Goal: Task Accomplishment & Management: Complete application form

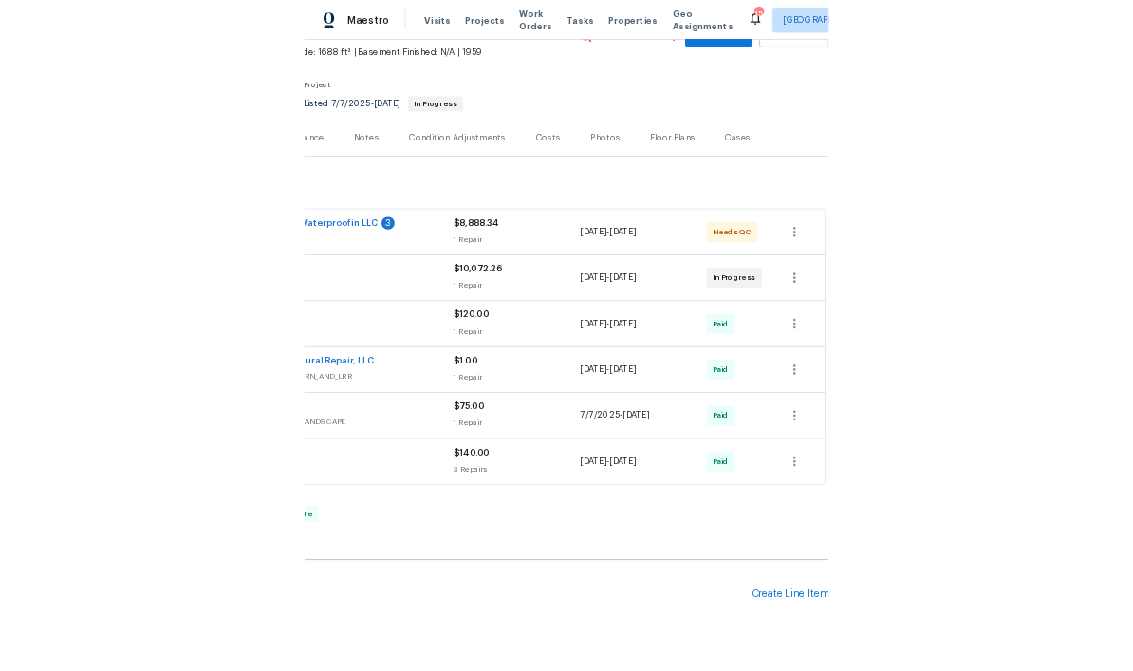
scroll to position [108, 281]
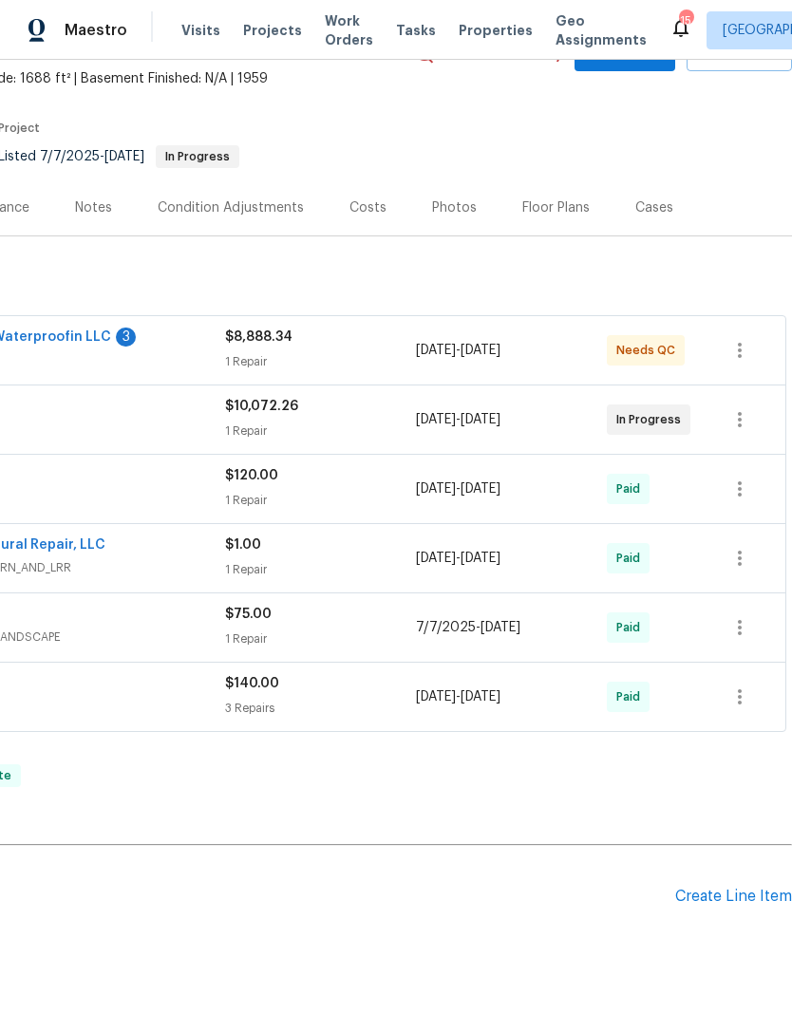
click at [745, 897] on div "Create Line Item" at bounding box center [733, 897] width 117 height 18
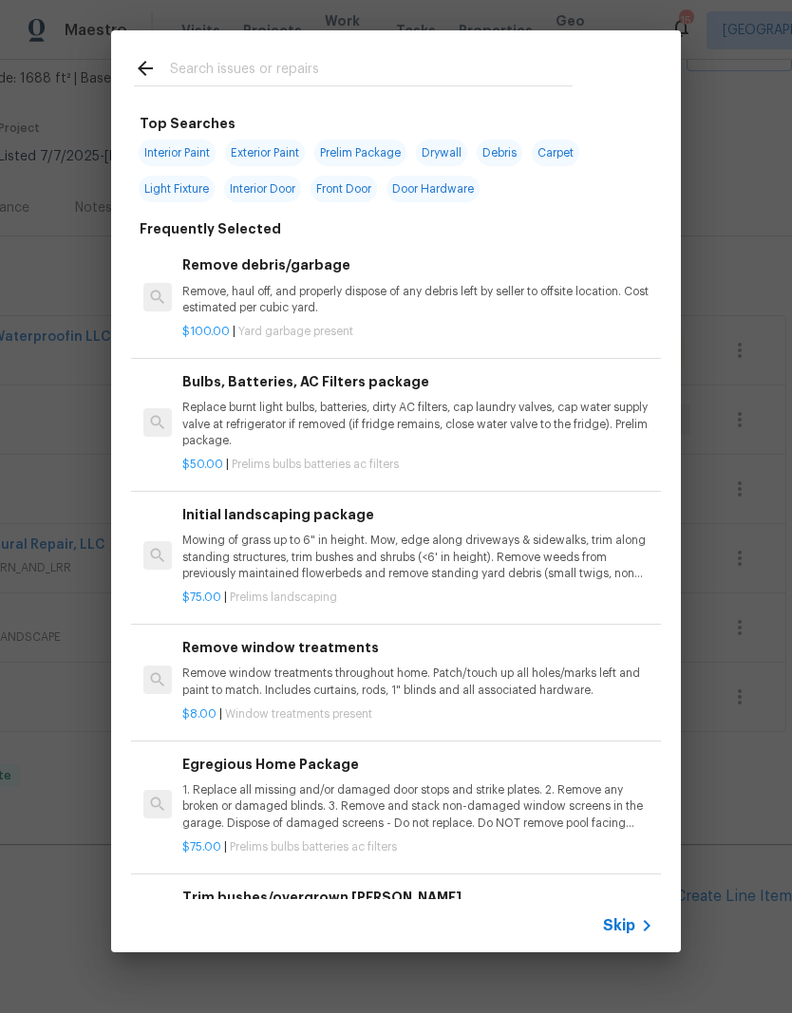
click at [246, 66] on input "text" at bounding box center [371, 71] width 402 height 28
type input "Exter"
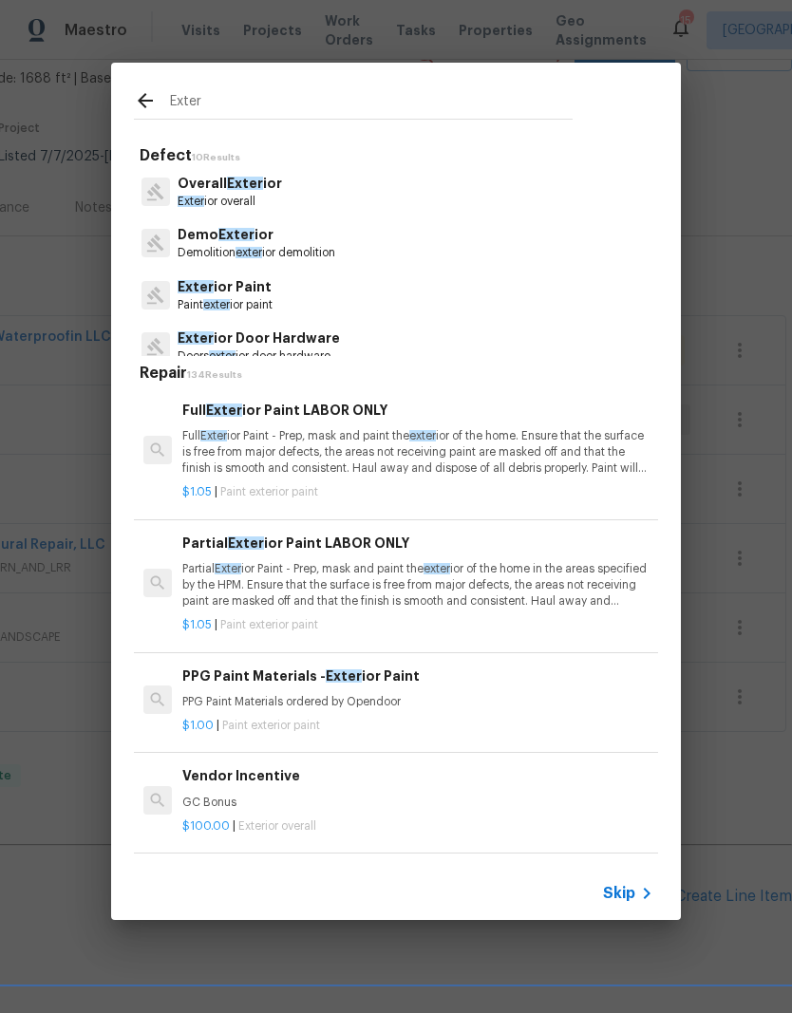
click at [239, 237] on span "Exter" at bounding box center [236, 234] width 36 height 13
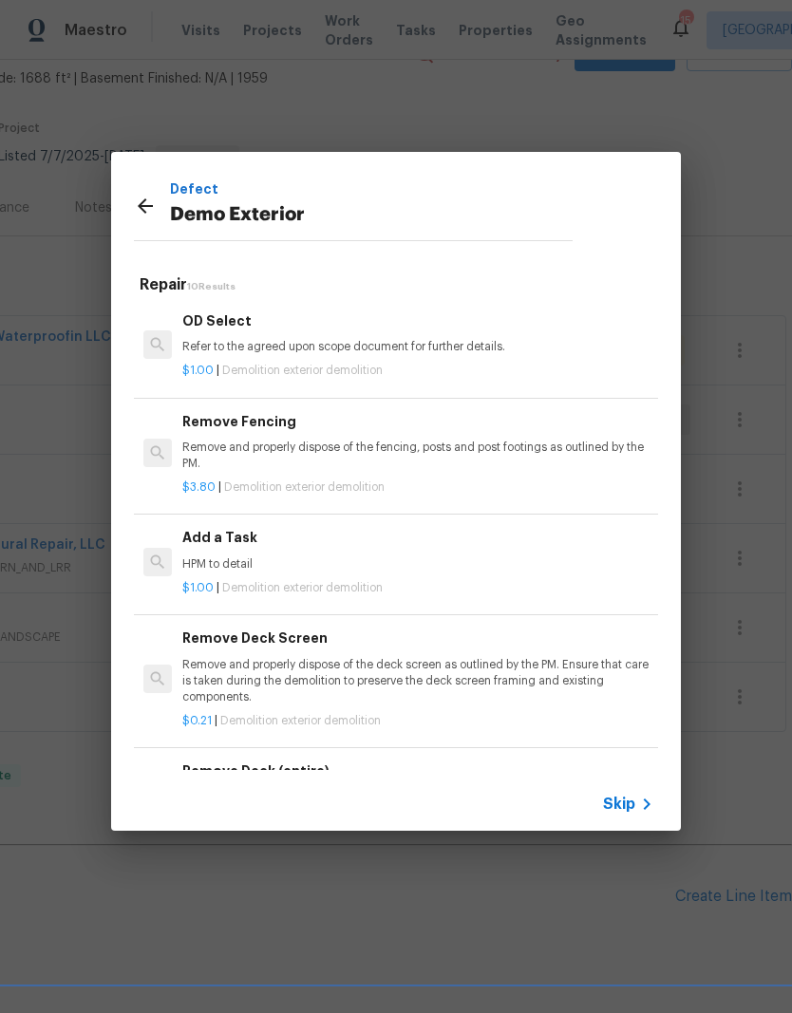
click at [232, 551] on div "Add a Task HPM to detail" at bounding box center [417, 550] width 471 height 46
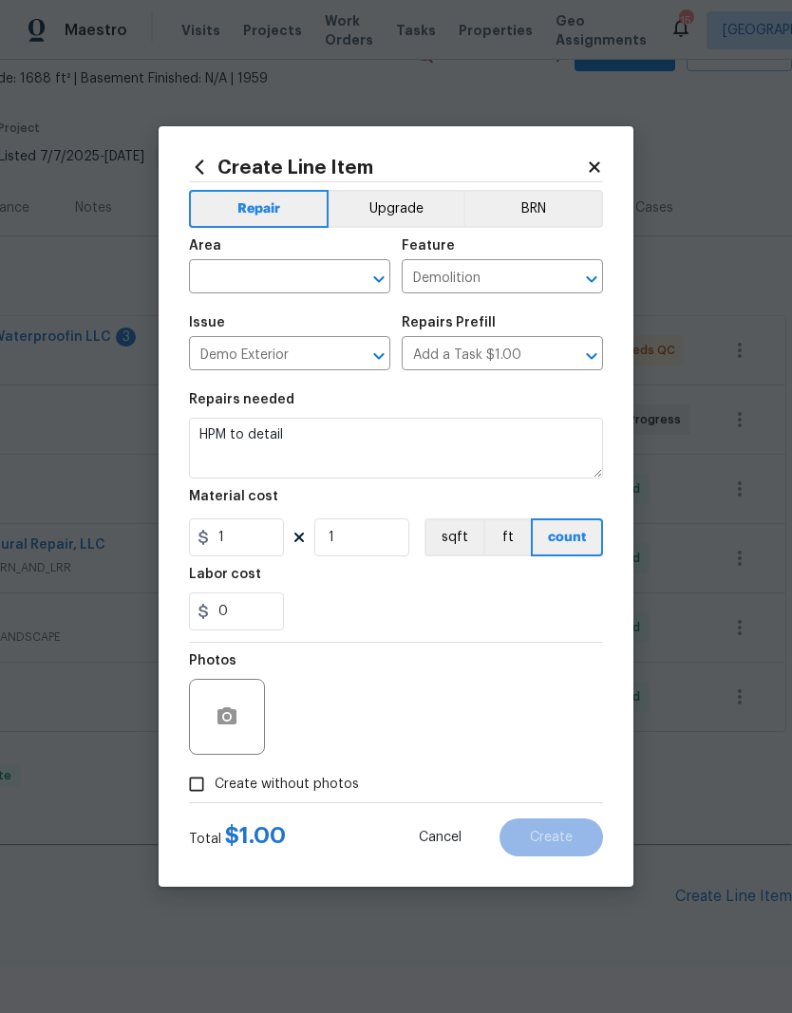
click at [277, 271] on input "text" at bounding box center [263, 278] width 148 height 29
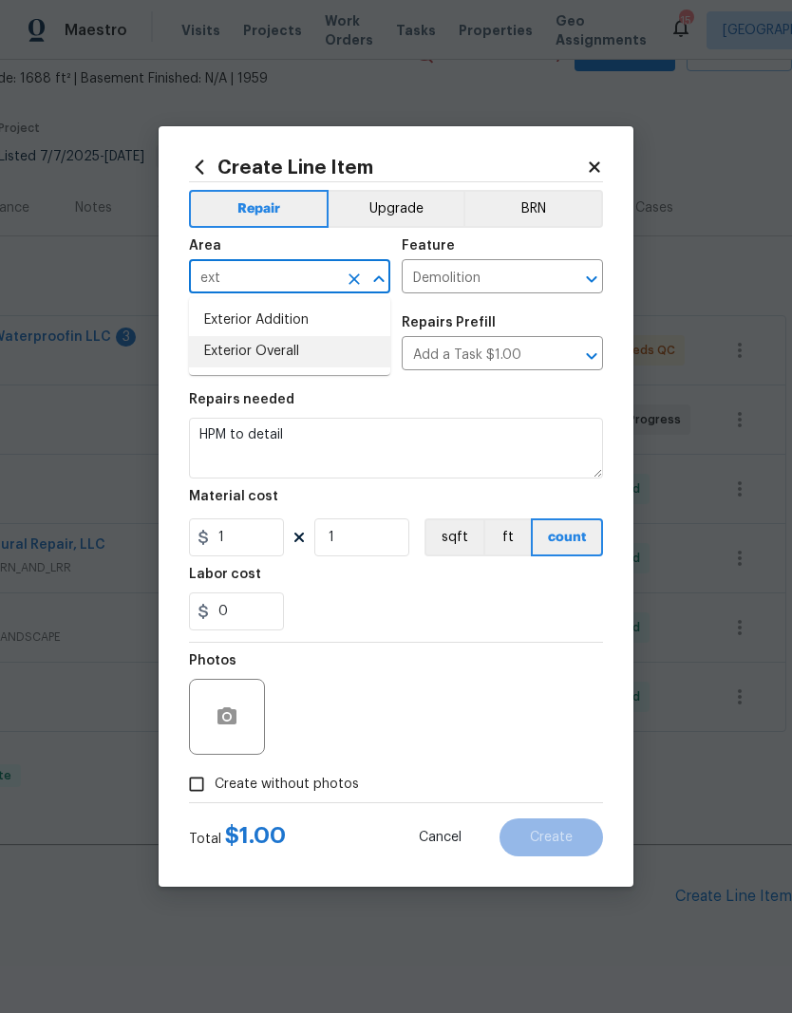
click at [283, 348] on li "Exterior Overall" at bounding box center [289, 351] width 201 height 31
type input "Exterior Overall"
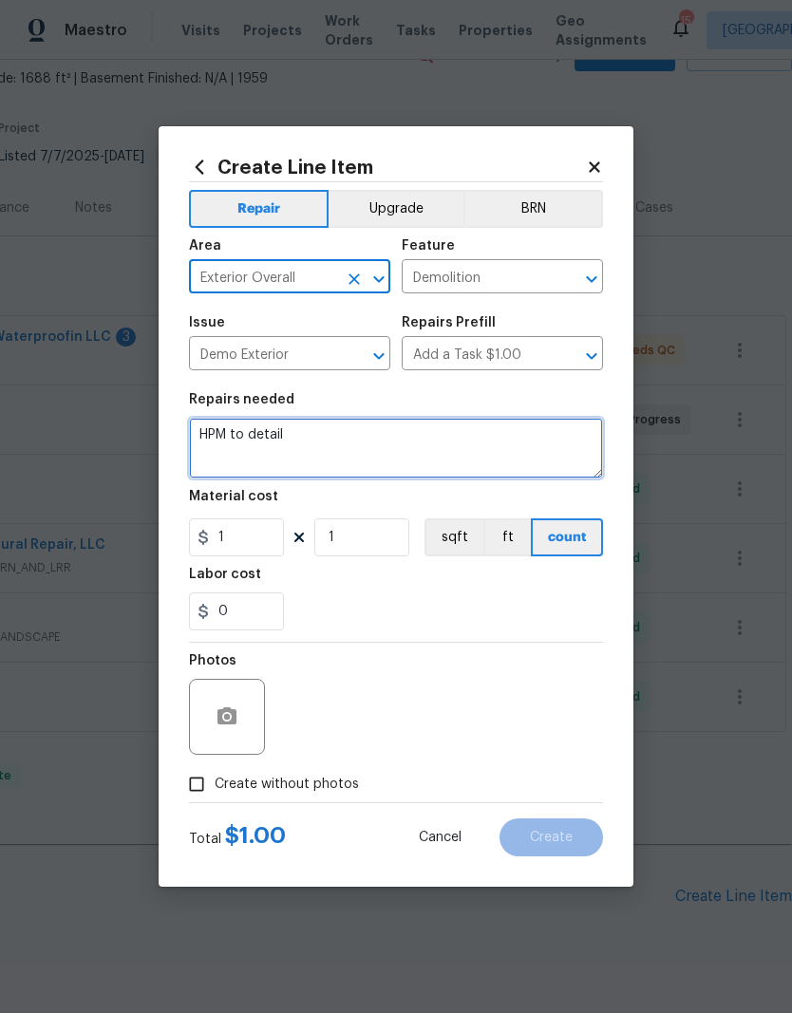
click at [329, 427] on textarea "HPM to detail" at bounding box center [396, 448] width 414 height 61
click at [316, 426] on textarea "HPM to detail" at bounding box center [396, 448] width 414 height 61
click at [319, 446] on textarea "HPM to detail" at bounding box center [396, 448] width 414 height 61
type textarea "H"
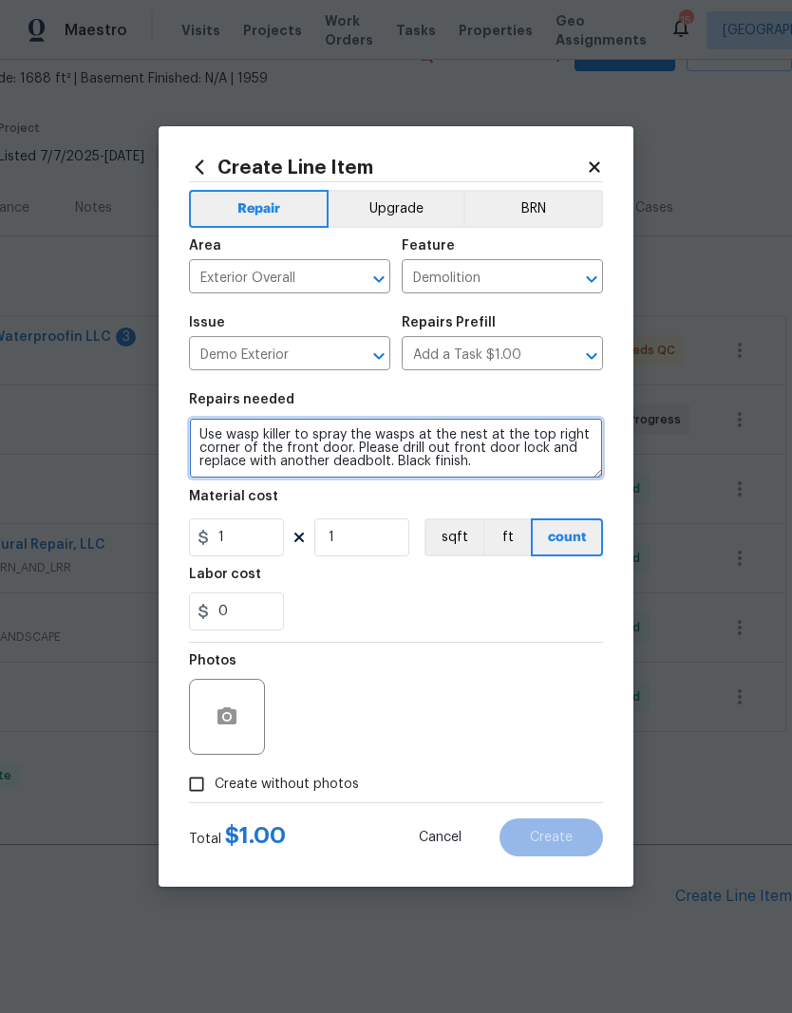
type textarea "Use wasp killer to spray the wasps at the nest at the top right corner of the f…"
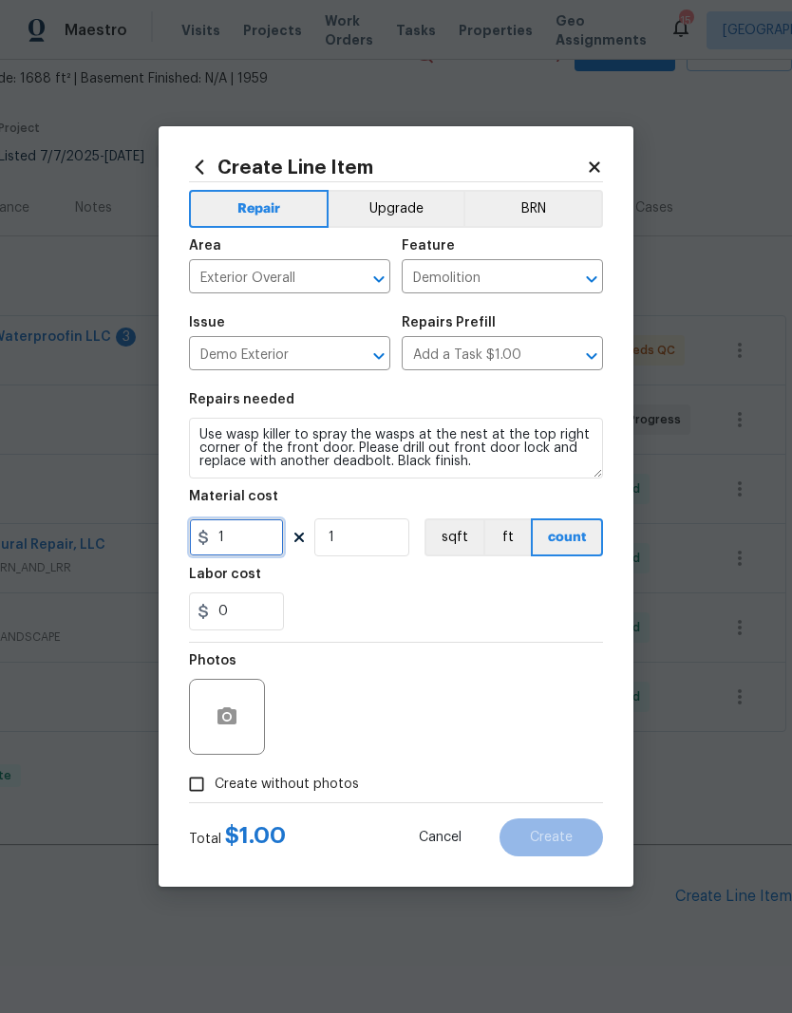
click at [235, 533] on input "1" at bounding box center [236, 537] width 95 height 38
type input "175"
click at [474, 607] on div "0" at bounding box center [396, 611] width 414 height 38
click at [232, 738] on button "button" at bounding box center [227, 717] width 46 height 46
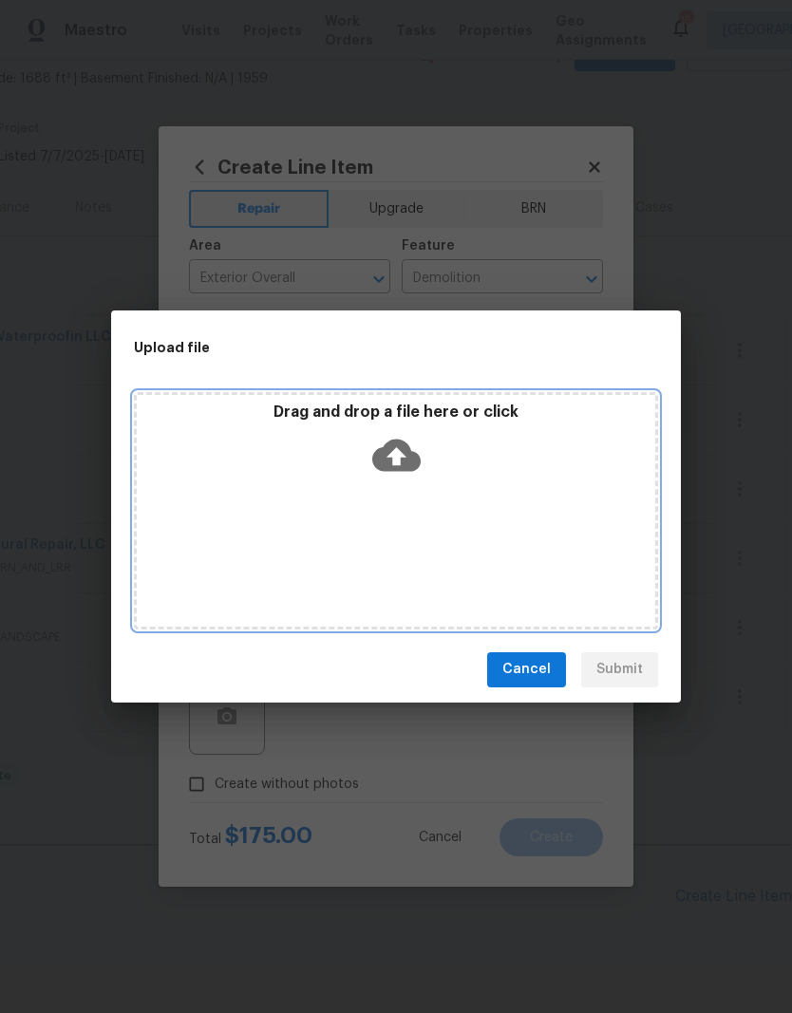
click at [404, 452] on icon at bounding box center [396, 455] width 48 height 32
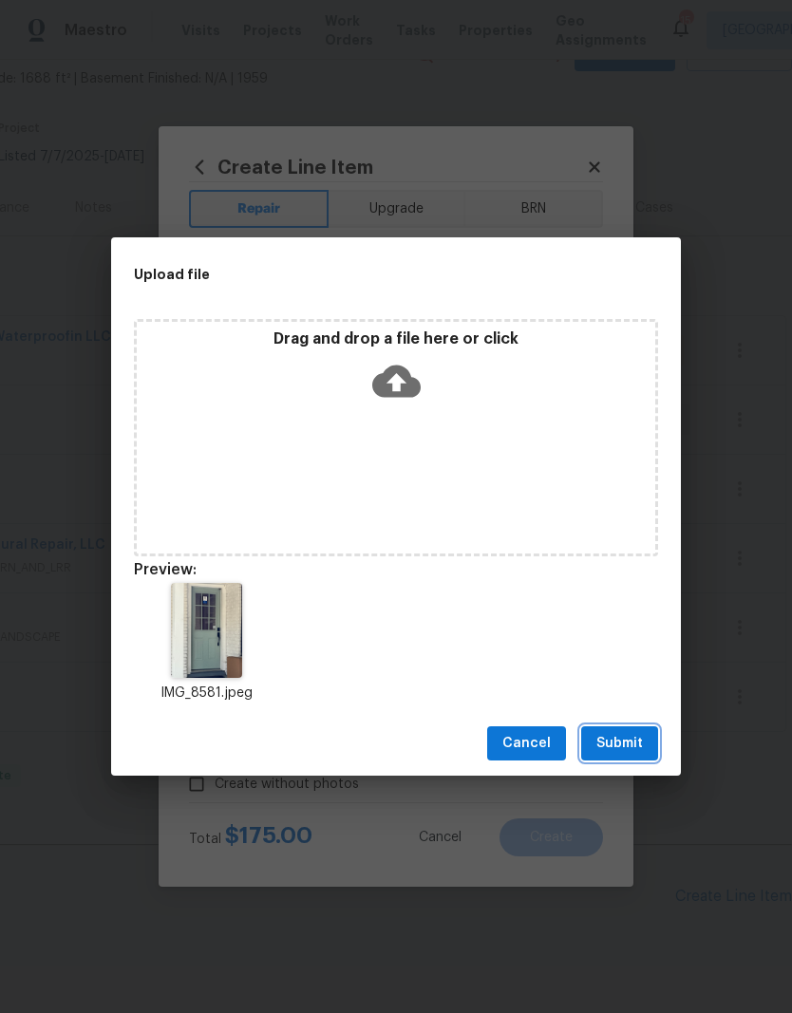
click at [639, 736] on span "Submit" at bounding box center [619, 744] width 47 height 24
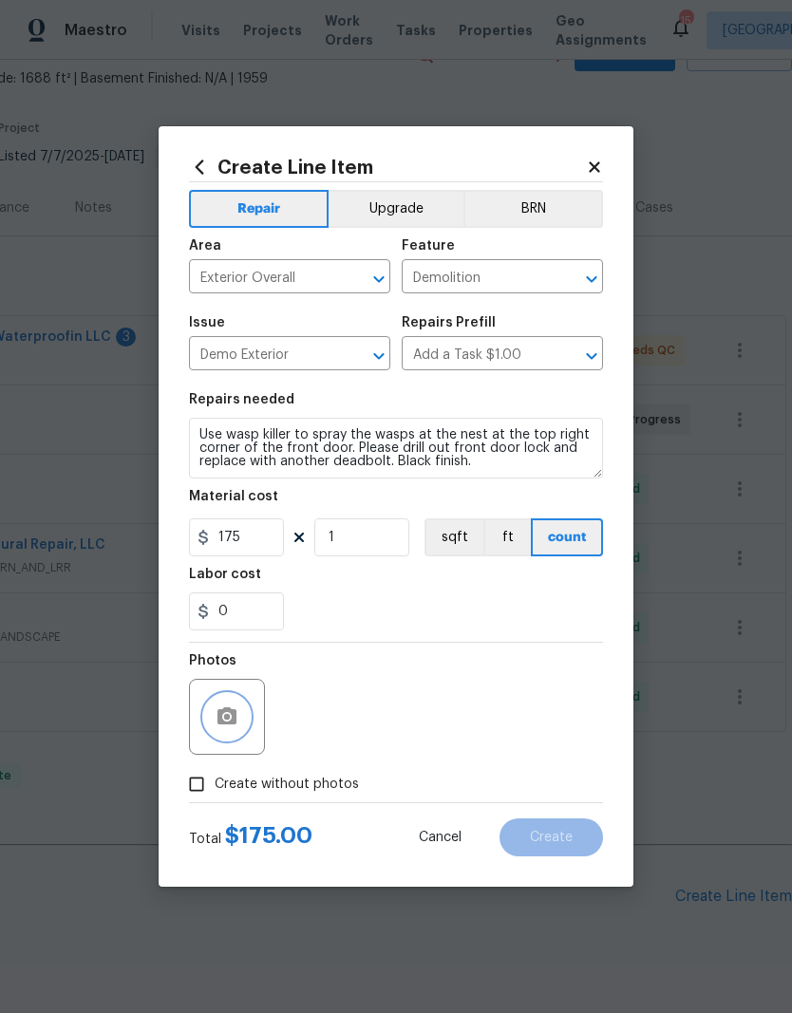
scroll to position [108, 0]
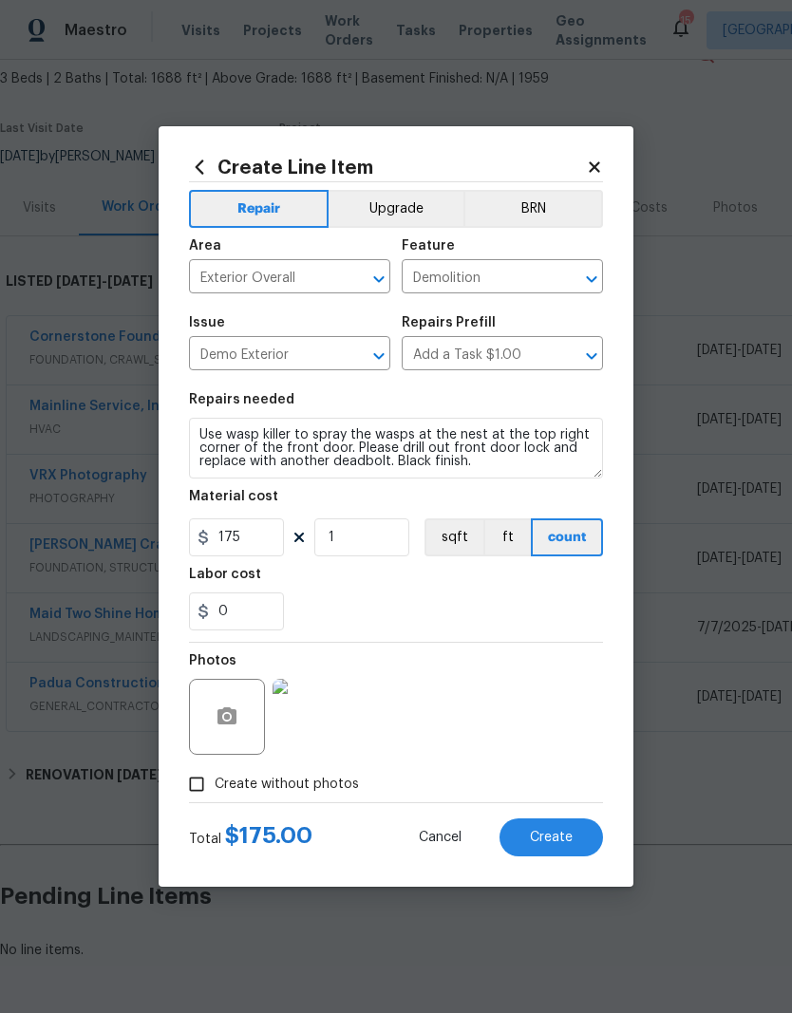
click at [547, 836] on span "Create" at bounding box center [551, 838] width 43 height 14
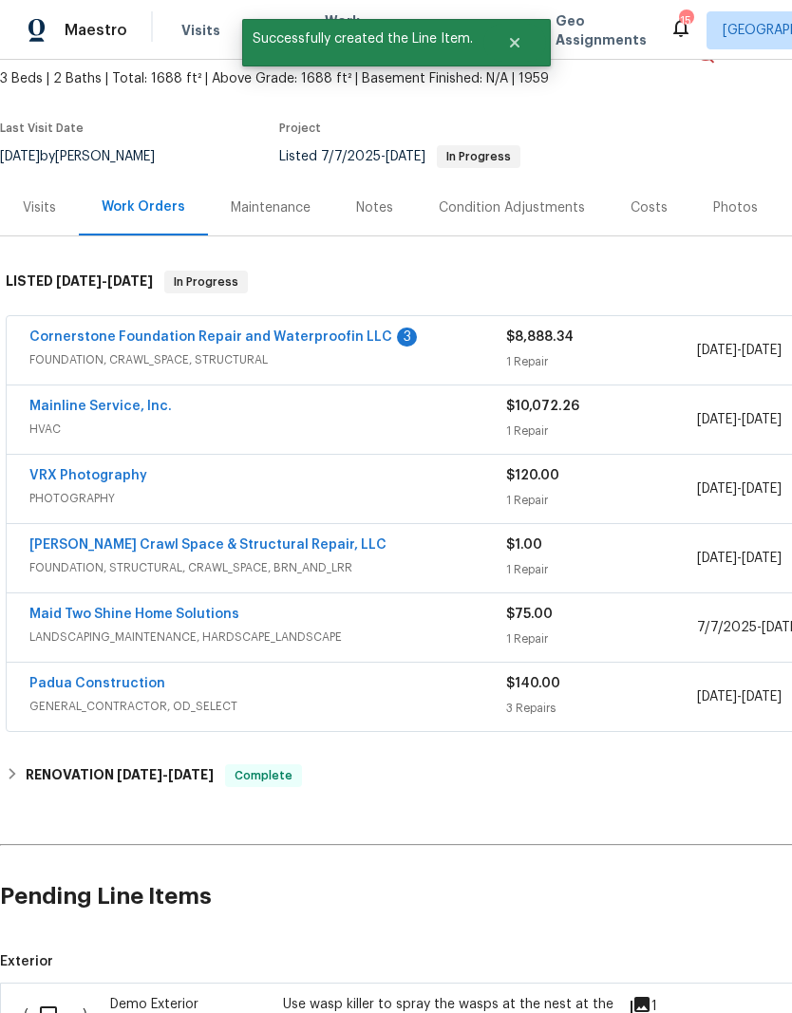
click at [278, 330] on link "Cornerstone Foundation Repair and Waterproofin LLC" at bounding box center [210, 336] width 363 height 13
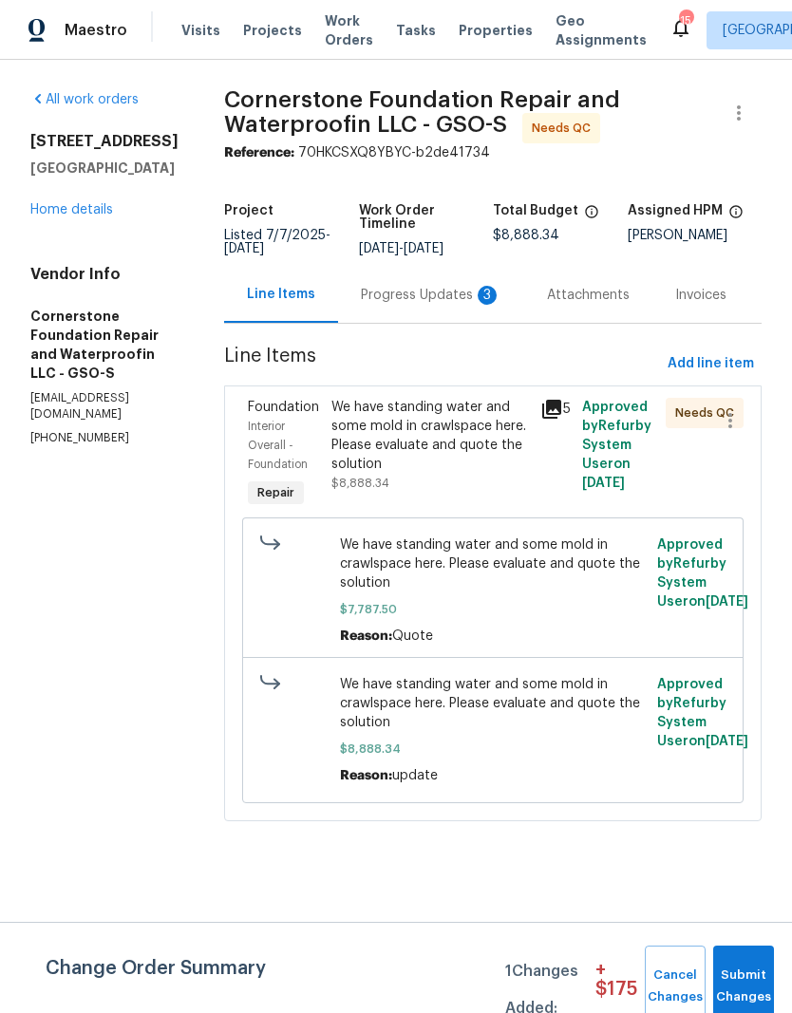
click at [413, 436] on div "We have standing water and some mold in crawlspace here. Please evaluate and qu…" at bounding box center [429, 436] width 197 height 76
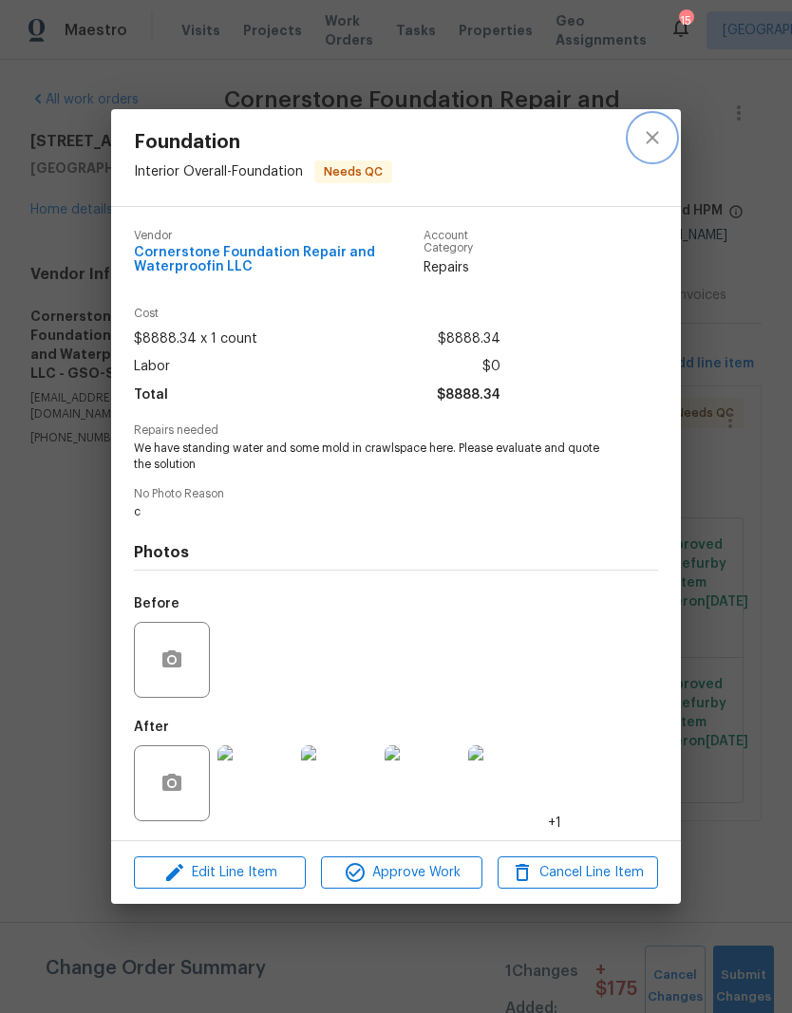
click at [652, 140] on icon "close" at bounding box center [652, 137] width 23 height 23
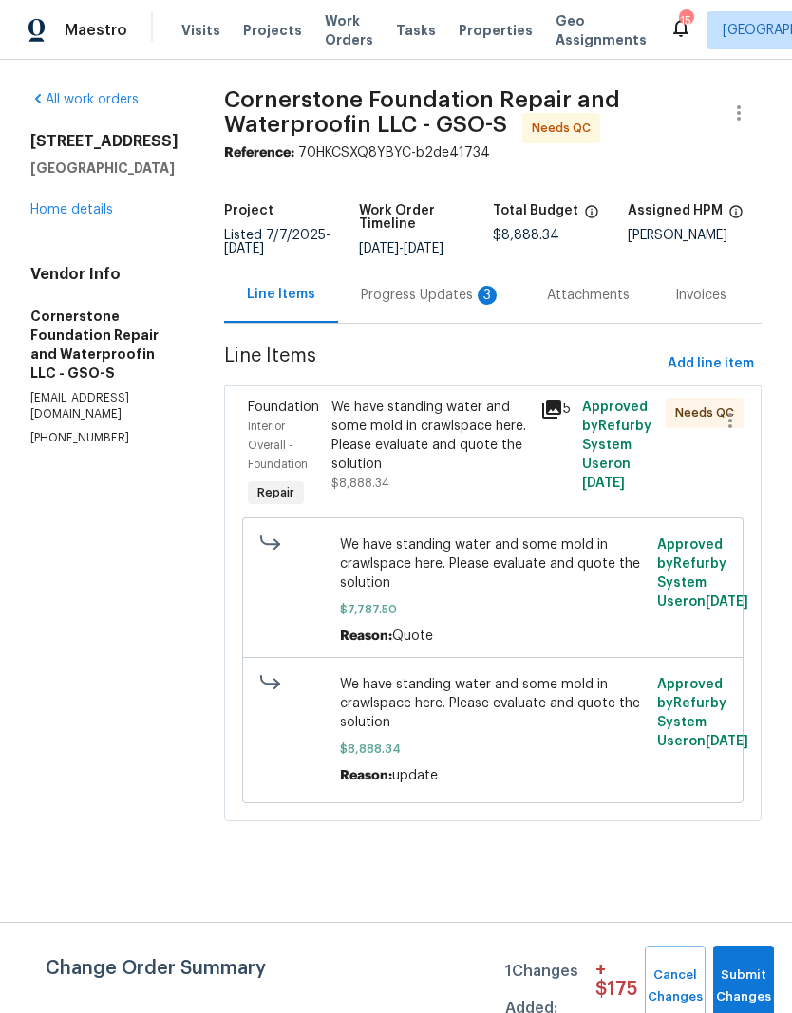
click at [418, 306] on div "Progress Updates 3" at bounding box center [431, 295] width 186 height 56
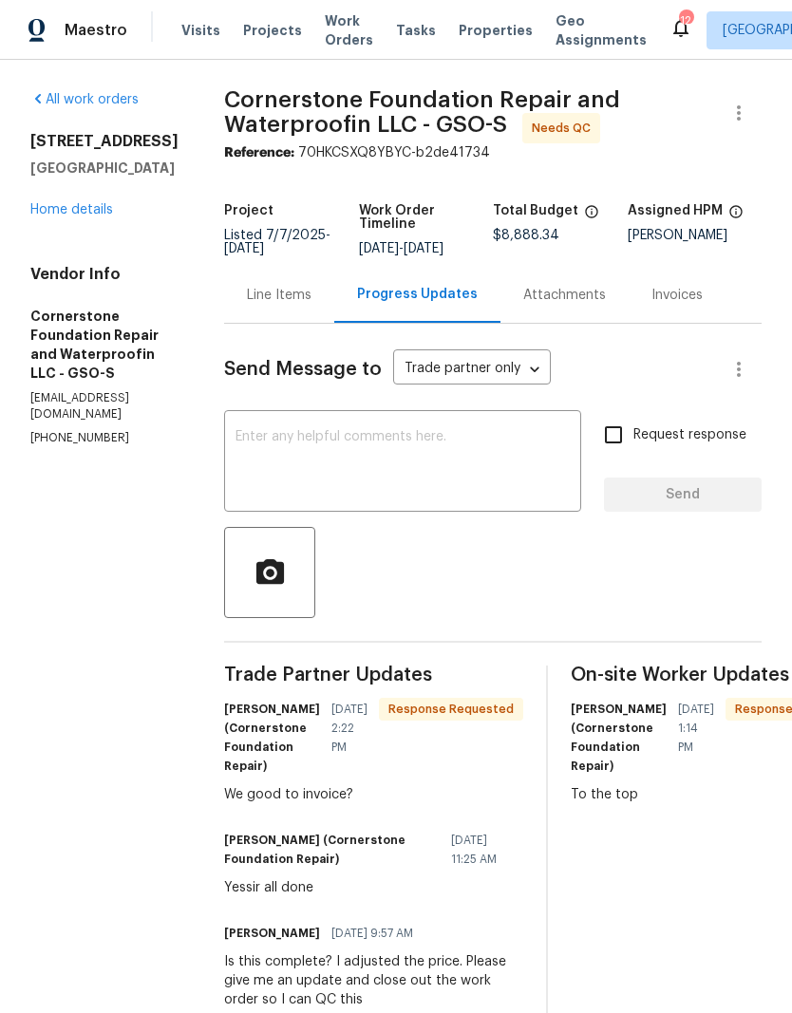
click at [91, 216] on link "Home details" at bounding box center [71, 209] width 83 height 13
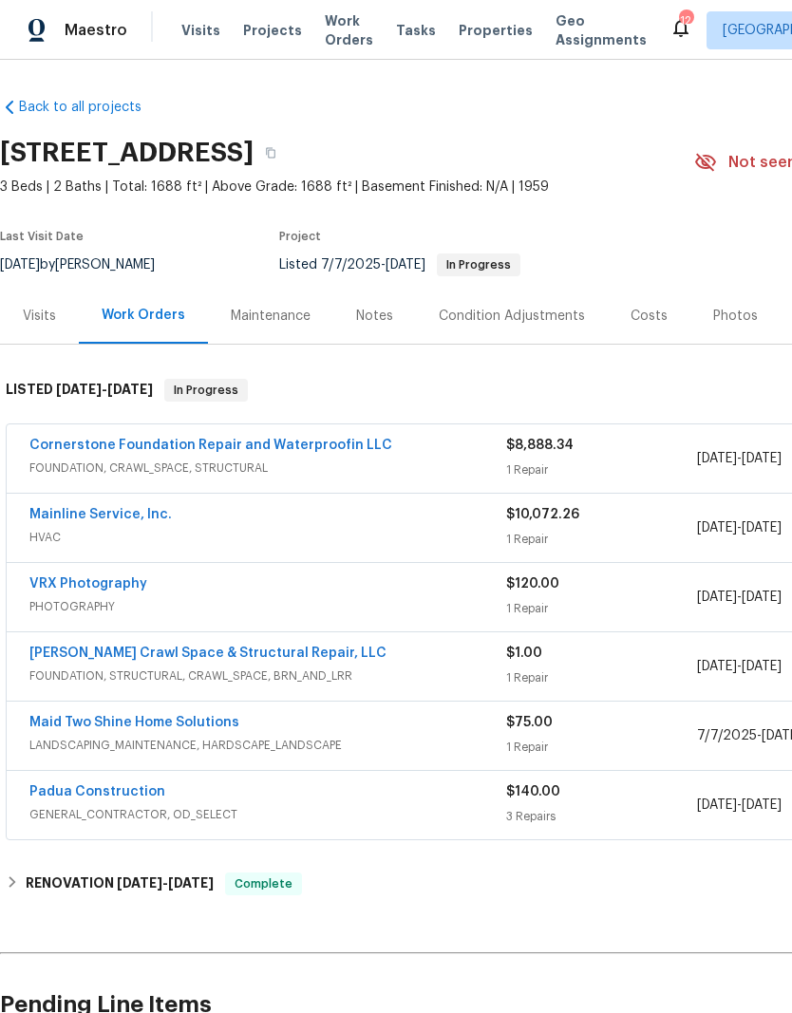
click at [258, 448] on link "Cornerstone Foundation Repair and Waterproofin LLC" at bounding box center [210, 445] width 363 height 13
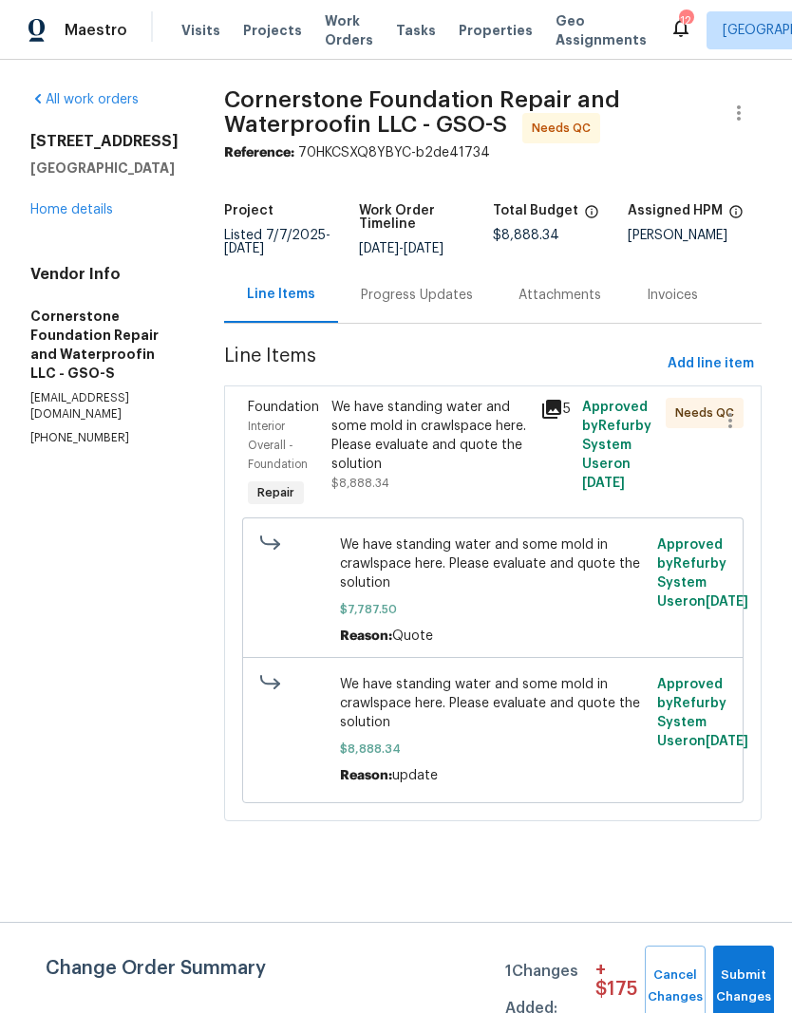
click at [427, 431] on div "We have standing water and some mold in crawlspace here. Please evaluate and qu…" at bounding box center [429, 436] width 197 height 76
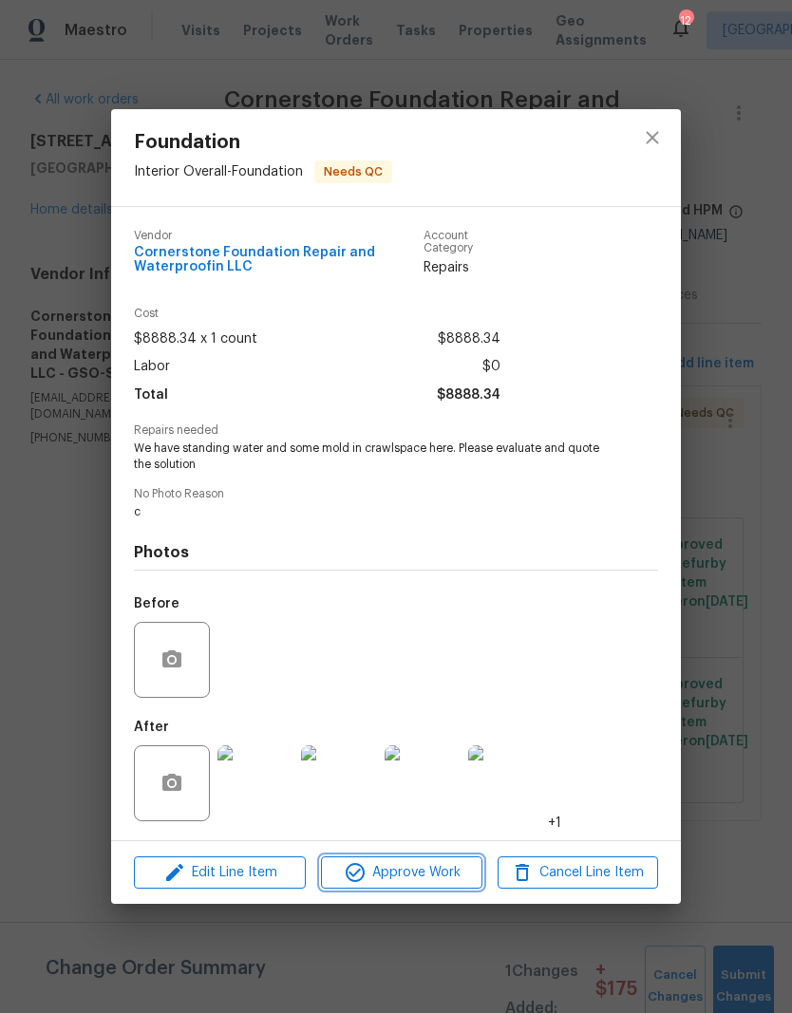
click at [420, 870] on span "Approve Work" at bounding box center [401, 873] width 149 height 24
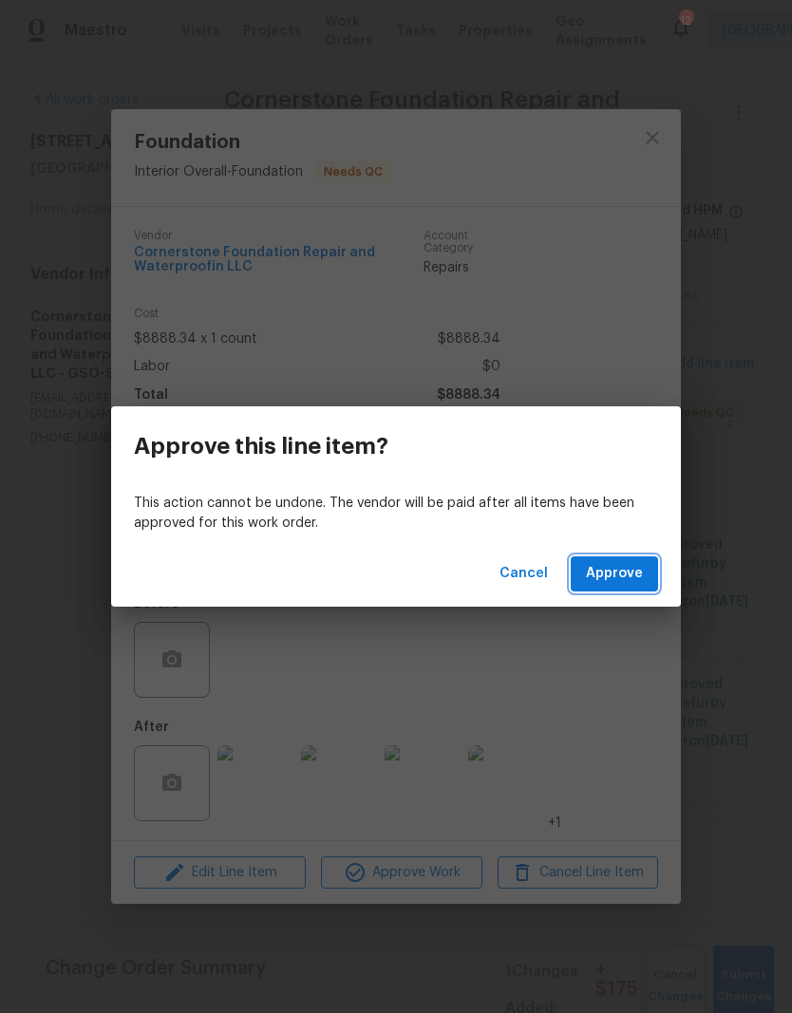
click at [632, 581] on span "Approve" at bounding box center [614, 574] width 57 height 24
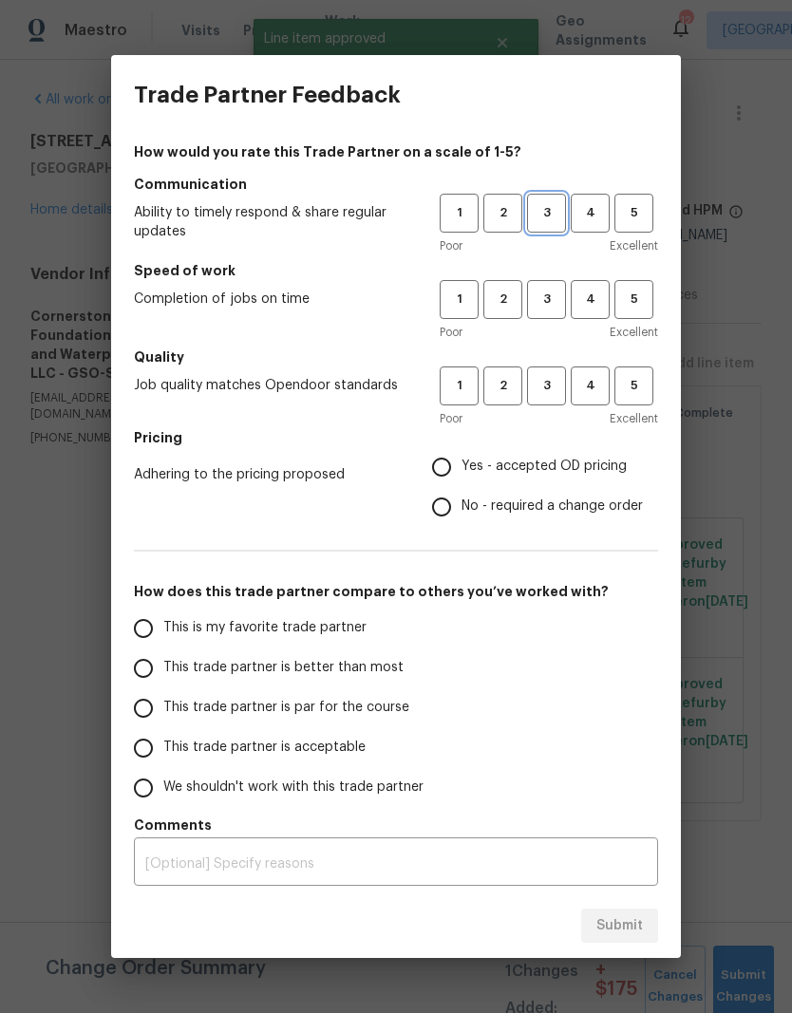
click at [552, 211] on span "3" at bounding box center [546, 213] width 35 height 22
click at [550, 314] on button "3" at bounding box center [546, 299] width 39 height 39
click at [562, 383] on span "3" at bounding box center [546, 386] width 35 height 22
click at [490, 467] on span "Yes - accepted OD pricing" at bounding box center [543, 467] width 165 height 20
click at [461, 467] on input "Yes - accepted OD pricing" at bounding box center [441, 467] width 40 height 40
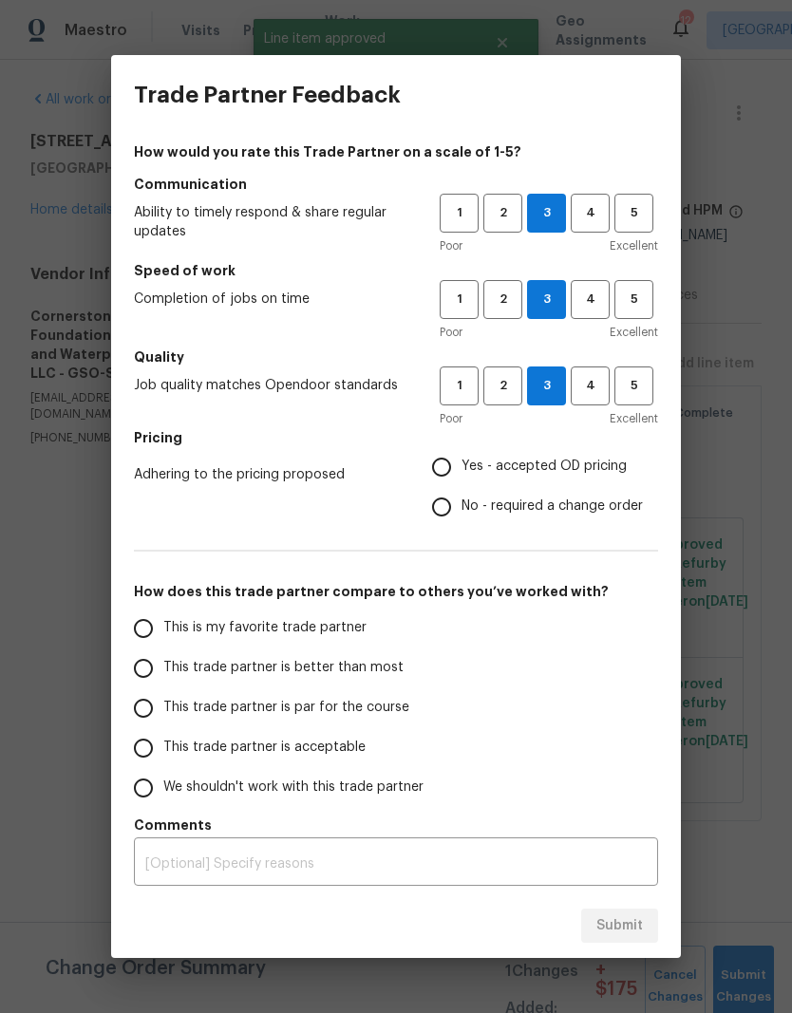
radio input "true"
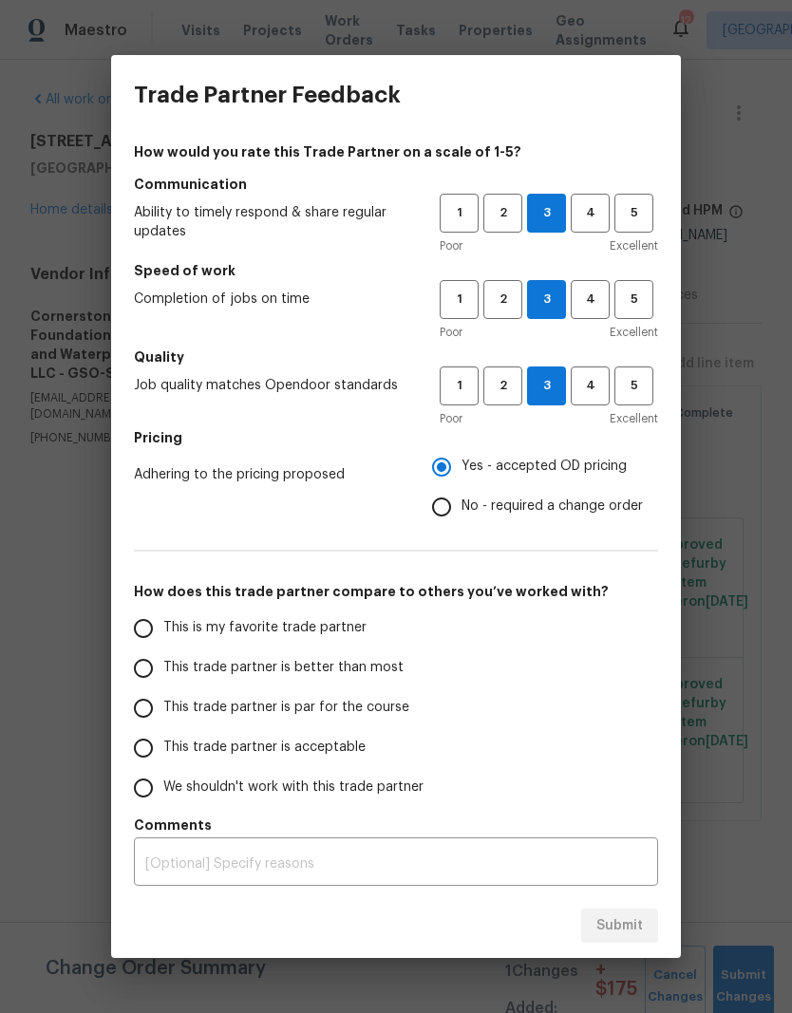
click at [389, 720] on label "This trade partner is par for the course" at bounding box center [273, 708] width 300 height 40
click at [163, 720] on input "This trade partner is par for the course" at bounding box center [143, 708] width 40 height 40
click at [642, 924] on span "Submit" at bounding box center [619, 926] width 47 height 24
radio input "true"
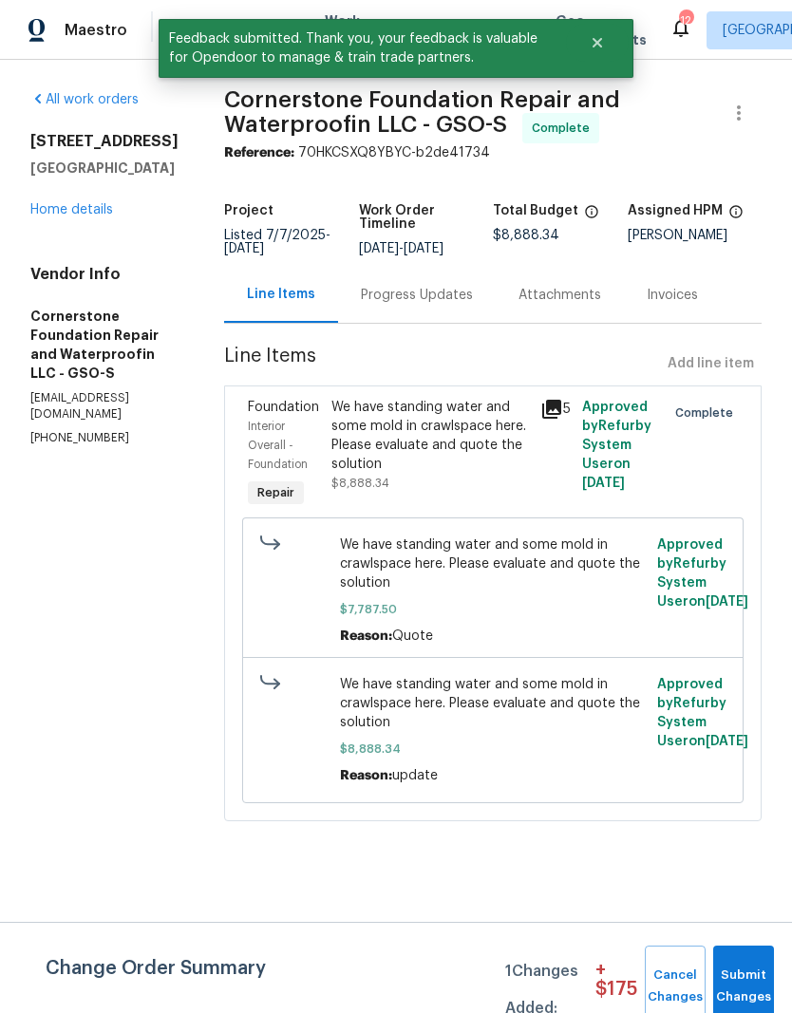
click at [415, 299] on div "Progress Updates" at bounding box center [417, 295] width 112 height 19
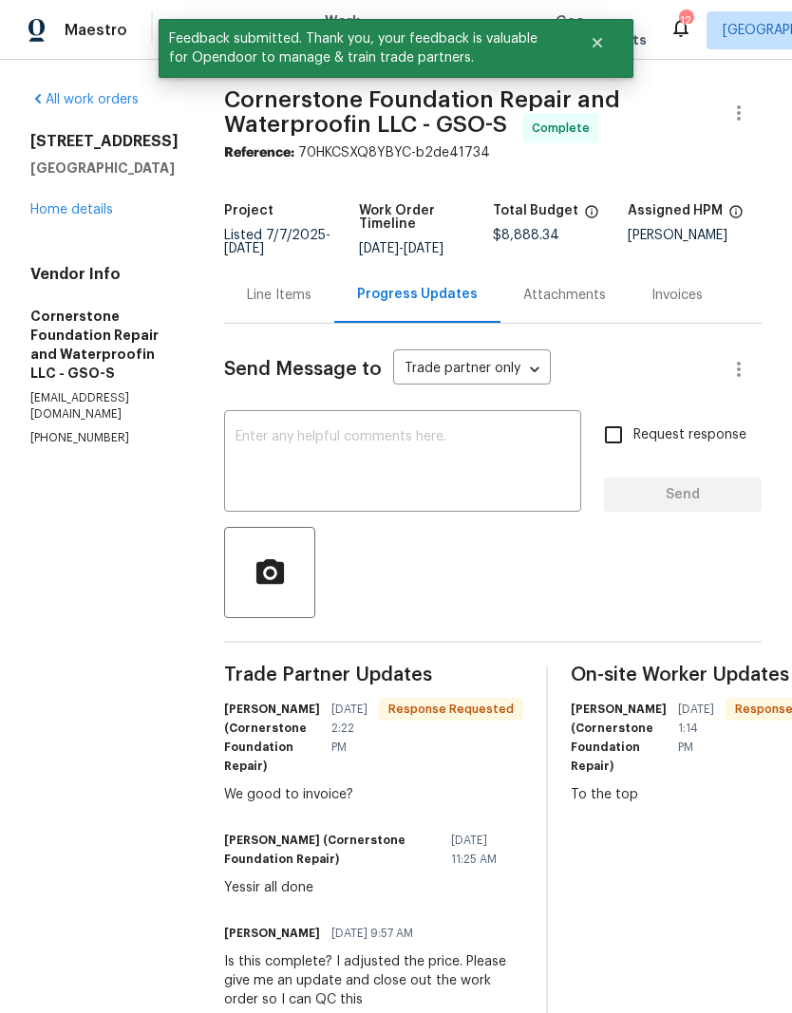
click at [280, 478] on textarea at bounding box center [402, 463] width 334 height 66
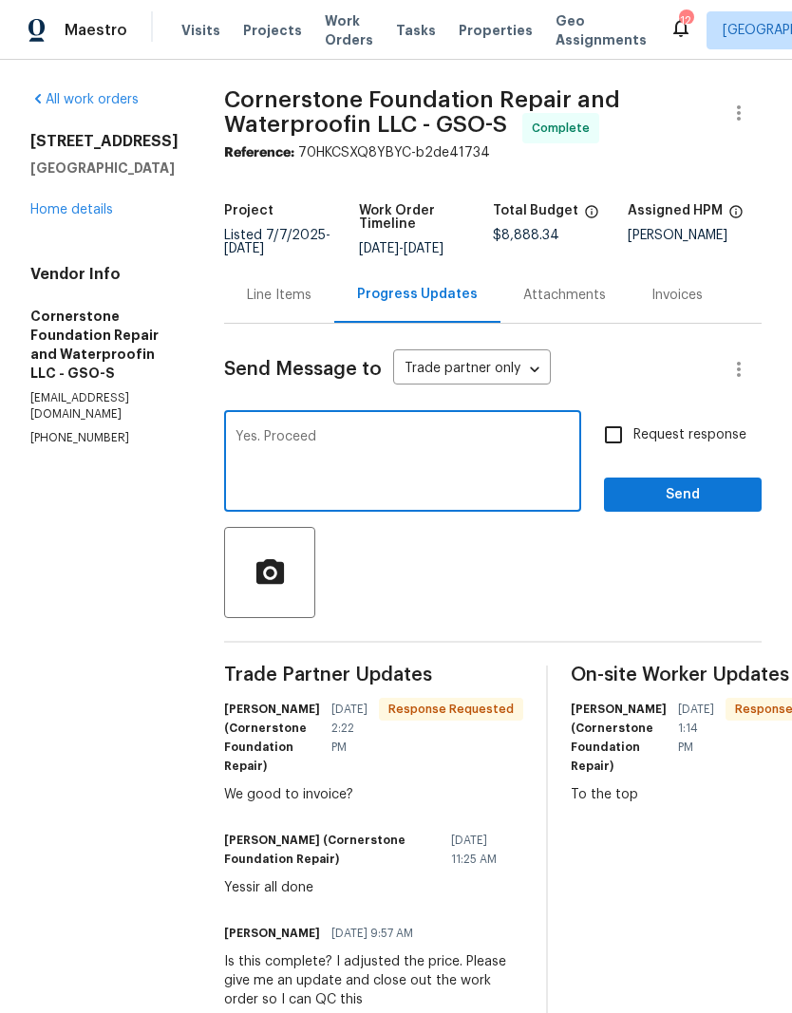
type textarea "Yes. Proceed"
click at [663, 509] on button "Send" at bounding box center [683, 494] width 158 height 35
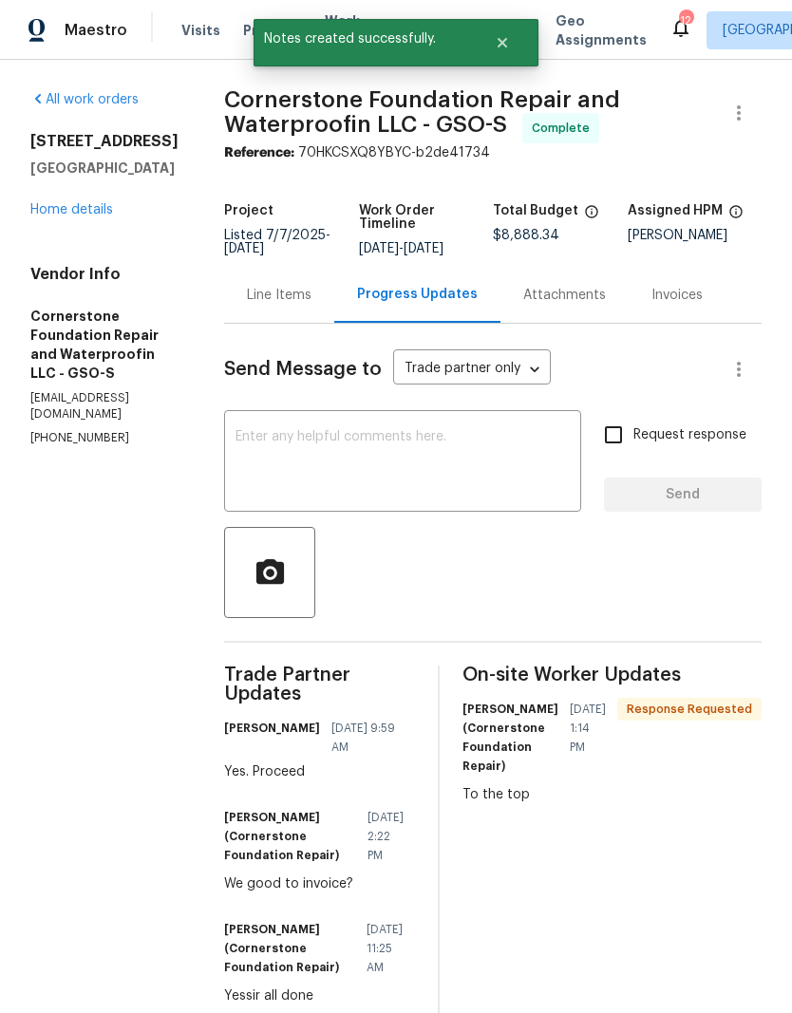
click at [88, 216] on link "Home details" at bounding box center [71, 209] width 83 height 13
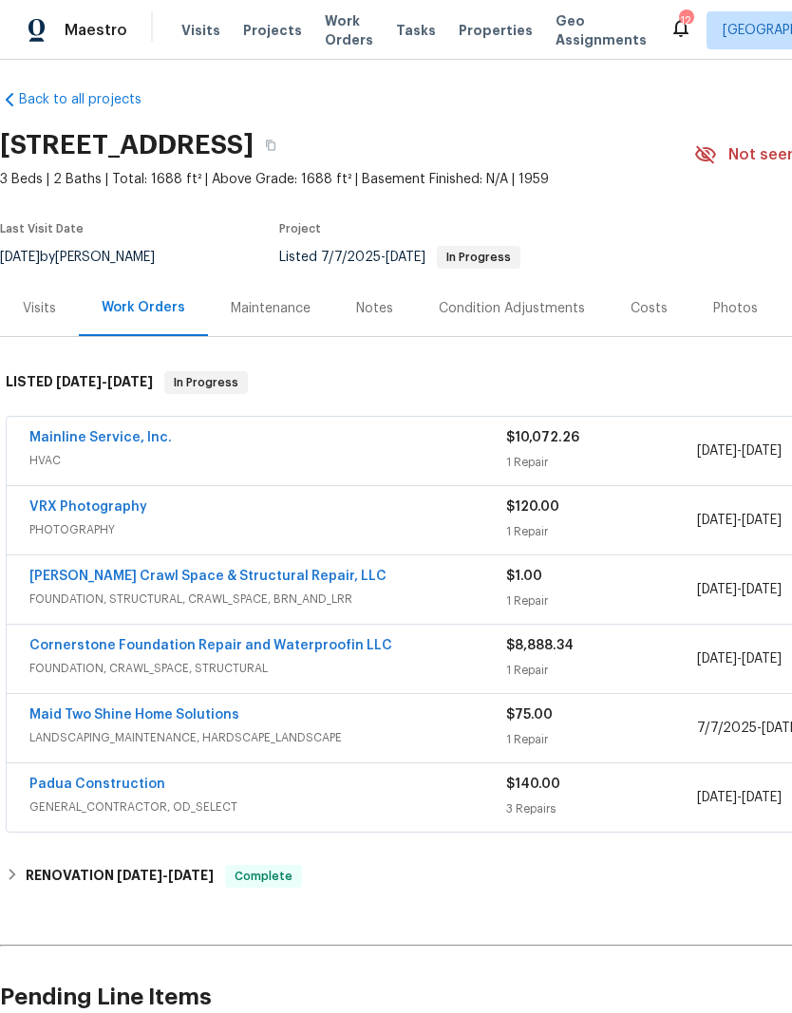
scroll to position [8, 0]
click at [118, 441] on link "Mainline Service, Inc." at bounding box center [100, 437] width 142 height 13
